Goal: Task Accomplishment & Management: Use online tool/utility

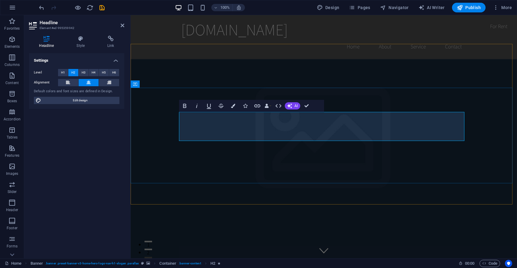
drag, startPoint x: 401, startPoint y: 132, endPoint x: 243, endPoint y: 133, distance: 157.7
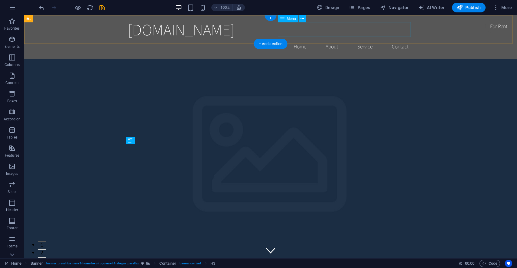
click at [398, 39] on nav "Home About Service Contact" at bounding box center [270, 46] width 285 height 15
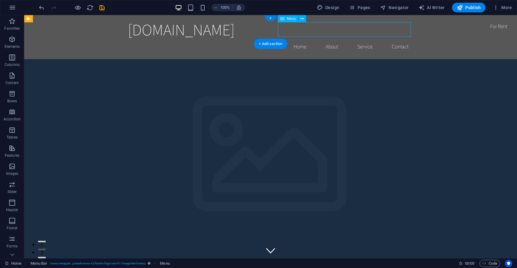
click at [397, 39] on nav "Home About Service Contact" at bounding box center [270, 46] width 285 height 15
click at [229, 29] on div "[DOMAIN_NAME]" at bounding box center [270, 29] width 285 height 19
click at [225, 29] on div "[DOMAIN_NAME]" at bounding box center [270, 29] width 285 height 19
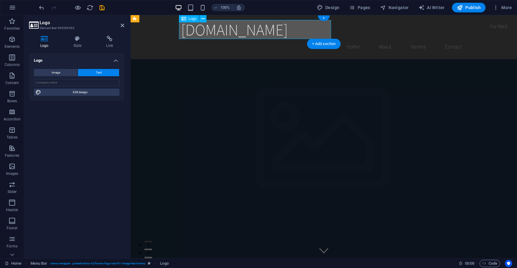
click at [235, 28] on div "[DOMAIN_NAME]" at bounding box center [323, 29] width 285 height 19
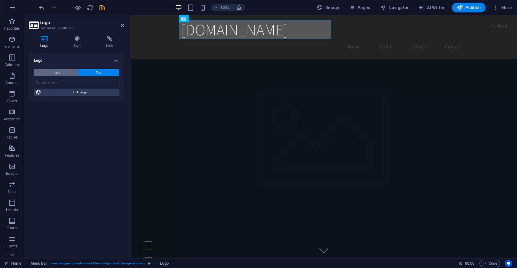
click at [57, 72] on span "Image" at bounding box center [56, 72] width 8 height 7
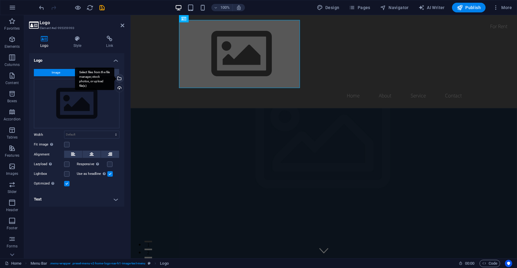
click at [121, 77] on div "Select files from the file manager, stock photos, or upload file(s)" at bounding box center [118, 78] width 9 height 9
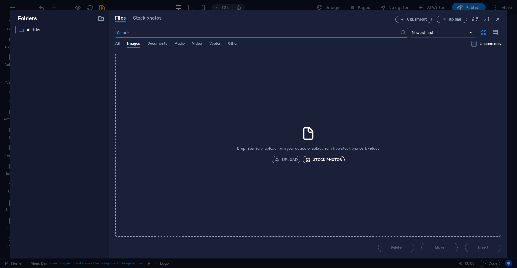
click at [320, 158] on span "Stock photos" at bounding box center [323, 159] width 37 height 7
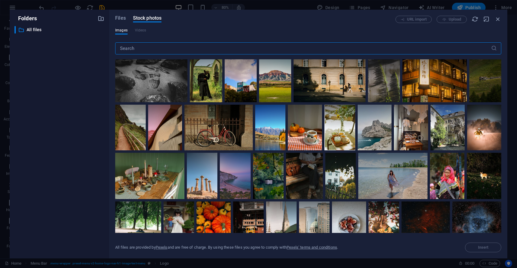
scroll to position [315, 0]
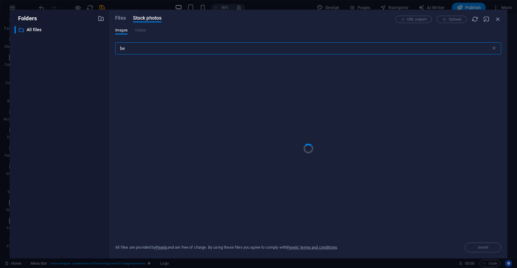
type input "b"
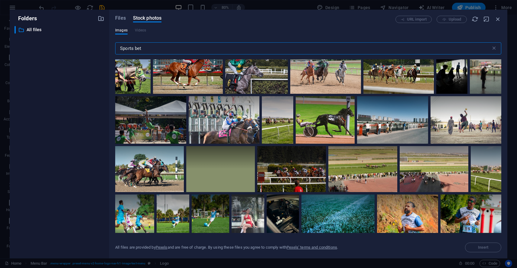
scroll to position [0, 0]
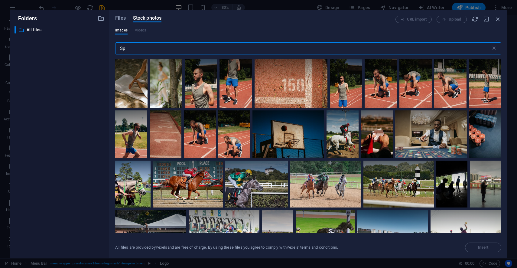
type input "S"
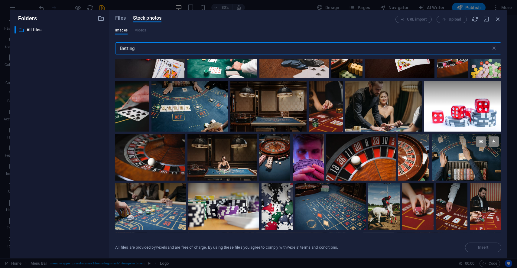
scroll to position [27, 0]
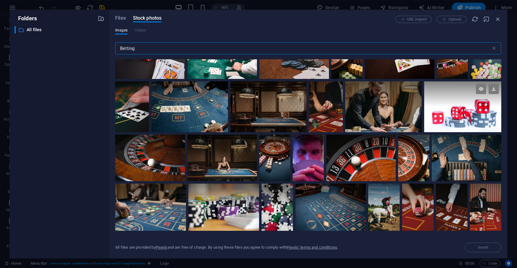
type input "Betting"
click at [463, 98] on div at bounding box center [462, 93] width 77 height 25
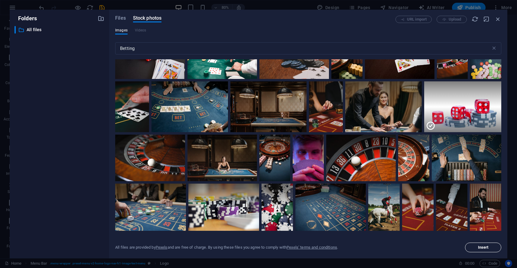
click at [479, 247] on span "Insert" at bounding box center [483, 247] width 11 height 4
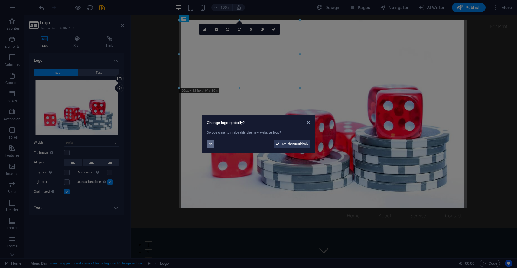
click at [211, 144] on span "No" at bounding box center [210, 143] width 4 height 7
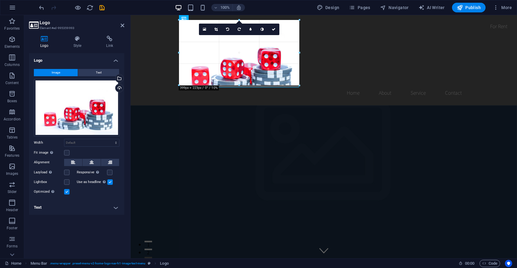
drag, startPoint x: 178, startPoint y: 86, endPoint x: 182, endPoint y: 69, distance: 18.0
type input "387"
select select "px"
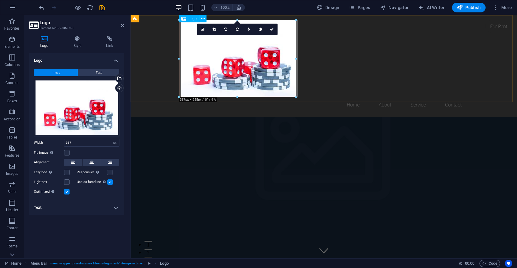
click at [231, 89] on div at bounding box center [323, 58] width 285 height 77
drag, startPoint x: 367, startPoint y: 111, endPoint x: 234, endPoint y: 72, distance: 138.7
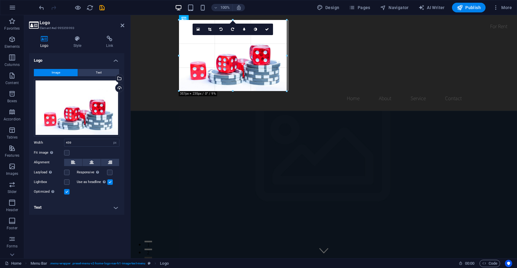
drag, startPoint x: 248, startPoint y: 111, endPoint x: 232, endPoint y: 90, distance: 26.4
type input "356"
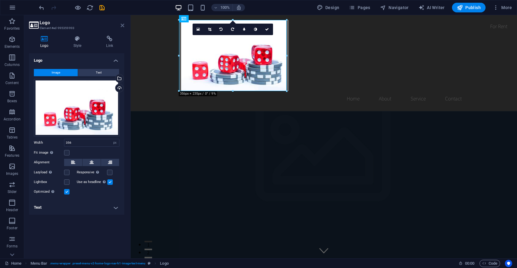
click at [122, 26] on icon at bounding box center [123, 25] width 4 height 5
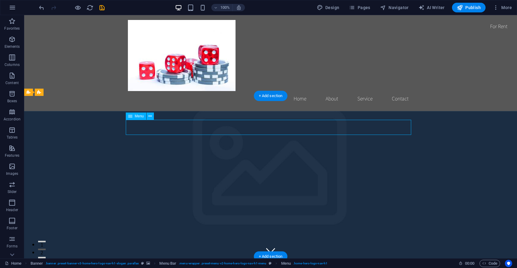
select select
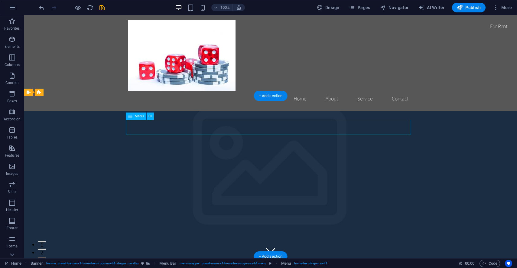
select select
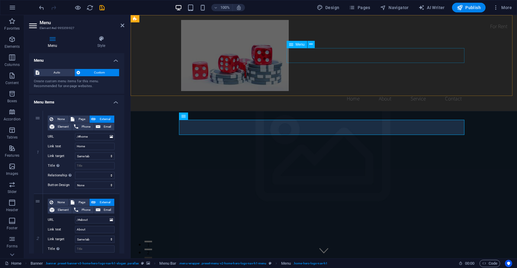
click at [350, 91] on nav "Home About Service Contact" at bounding box center [323, 98] width 285 height 15
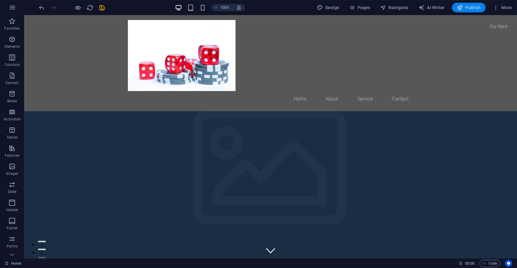
click at [464, 7] on span "Publish" at bounding box center [468, 8] width 24 height 6
checkbox input "false"
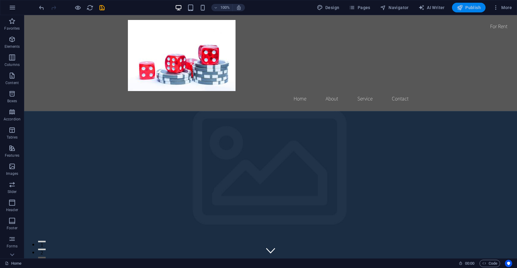
checkbox input "false"
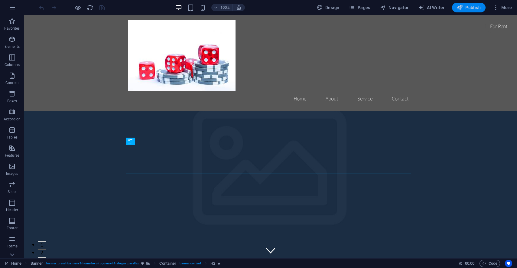
click at [465, 8] on span "Publish" at bounding box center [468, 8] width 24 height 6
